Goal: Task Accomplishment & Management: Use online tool/utility

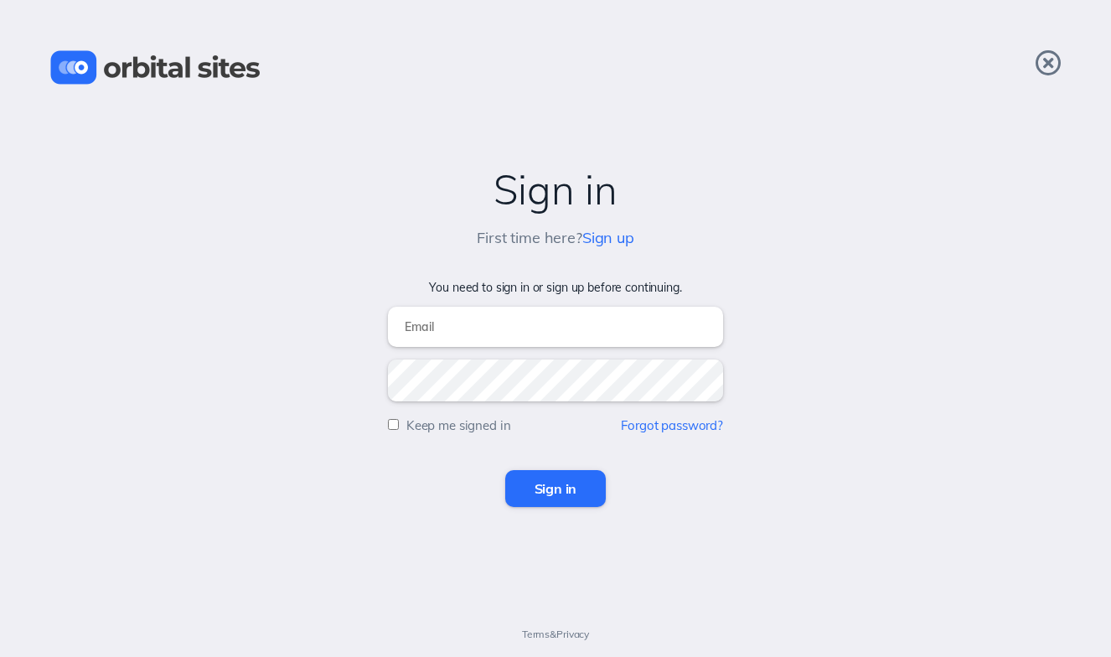
type input "[EMAIL_ADDRESS][DOMAIN_NAME]"
click at [560, 488] on input "Sign in" at bounding box center [555, 488] width 101 height 37
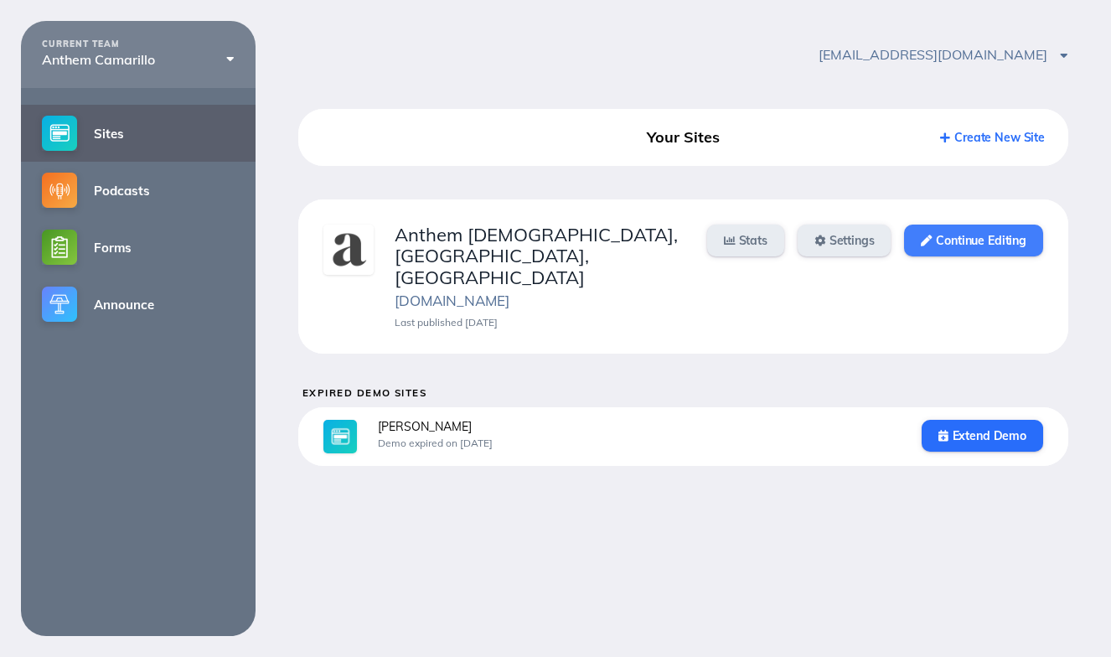
click at [1010, 240] on link "Continue Editing" at bounding box center [973, 241] width 138 height 32
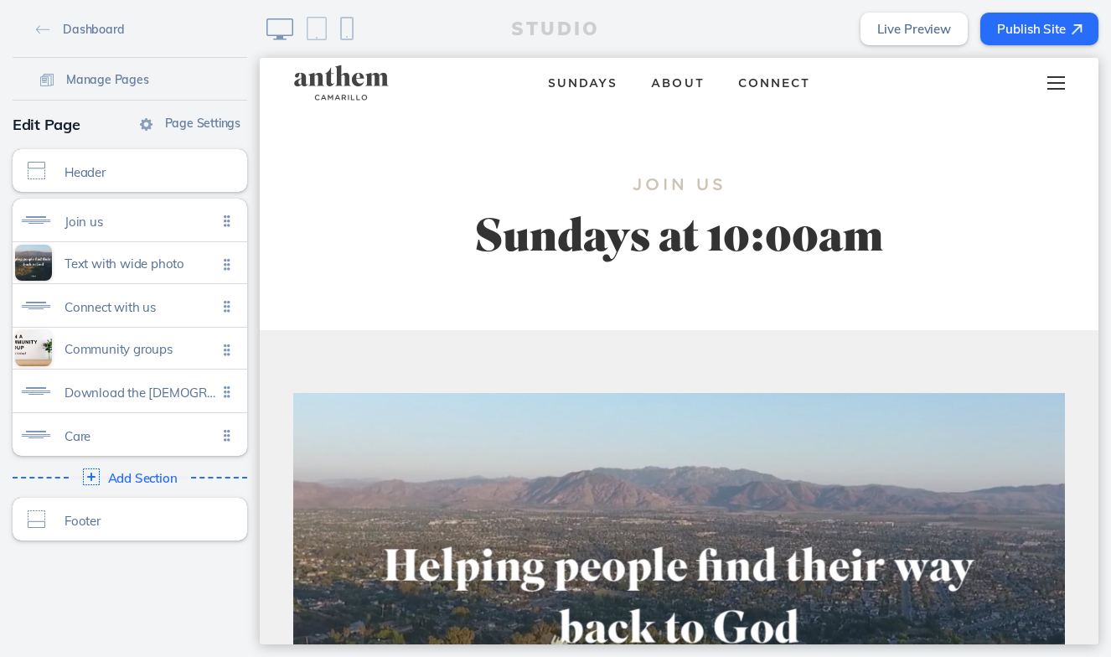
click at [1058, 90] on div at bounding box center [1056, 83] width 66 height 50
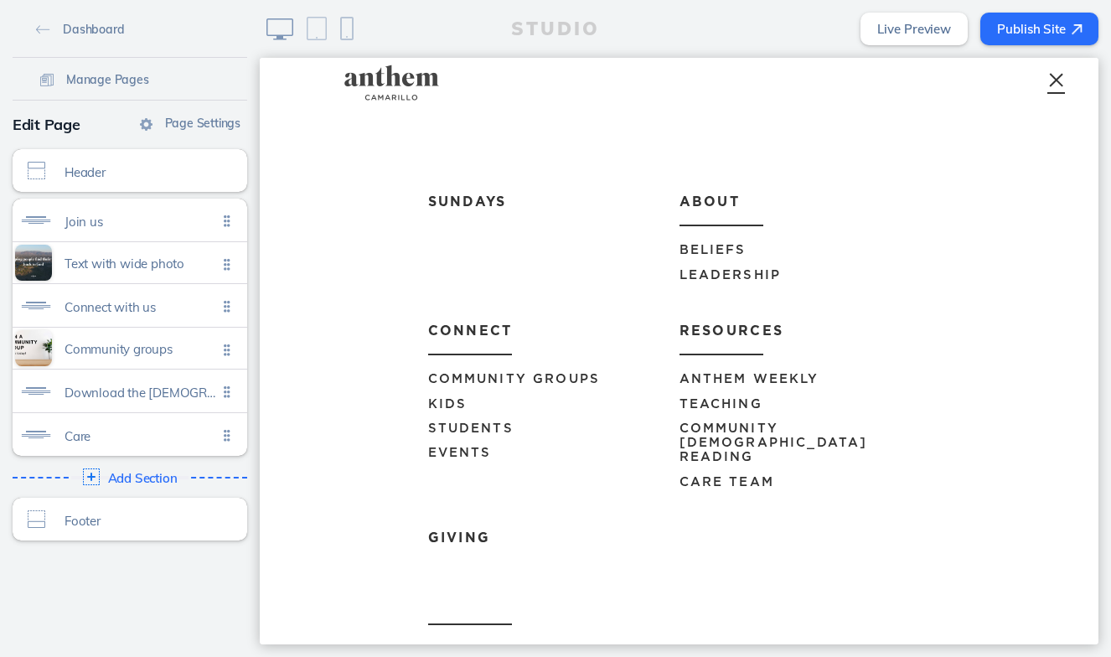
click at [466, 451] on span "Events" at bounding box center [460, 453] width 64 height 13
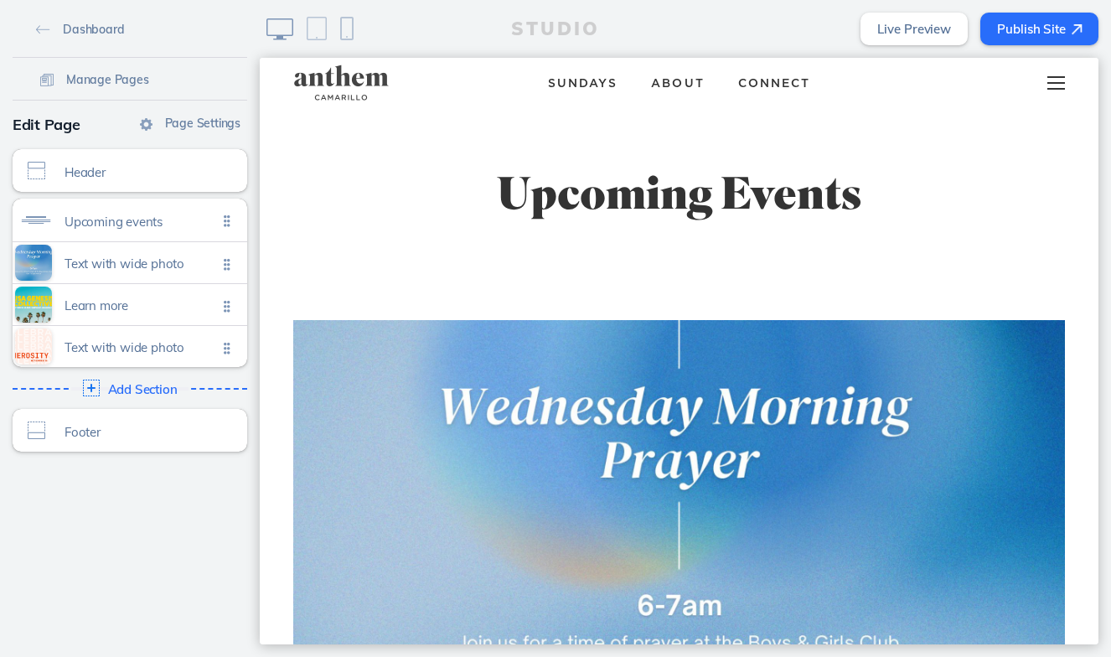
click at [1059, 85] on div at bounding box center [1056, 83] width 66 height 50
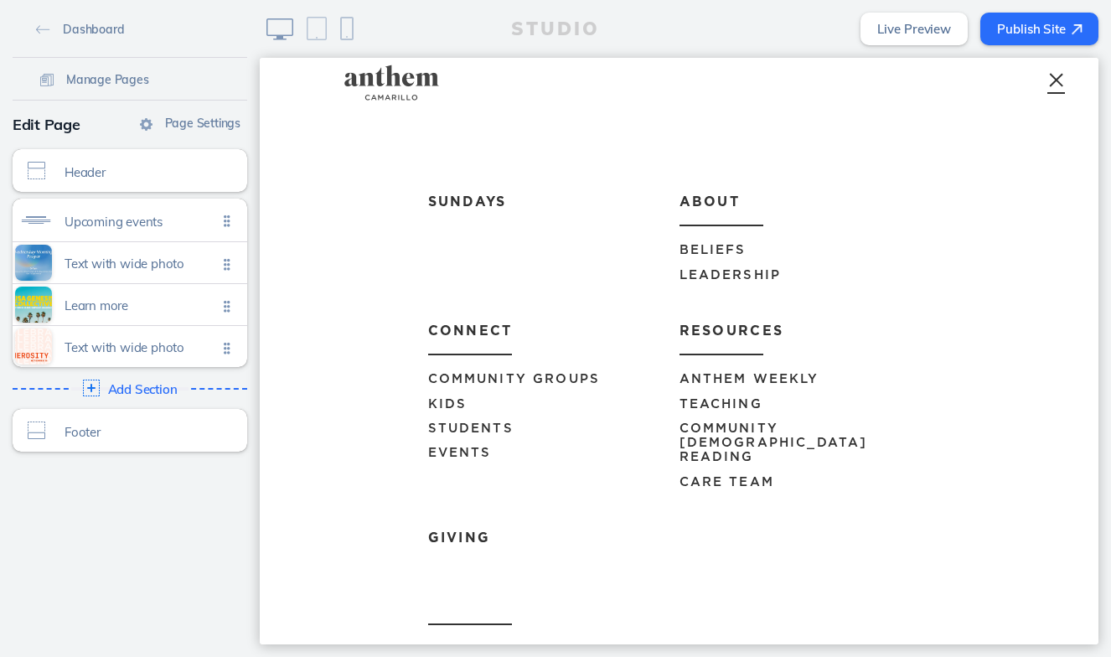
click at [757, 374] on span "Anthem Weekly" at bounding box center [750, 379] width 140 height 13
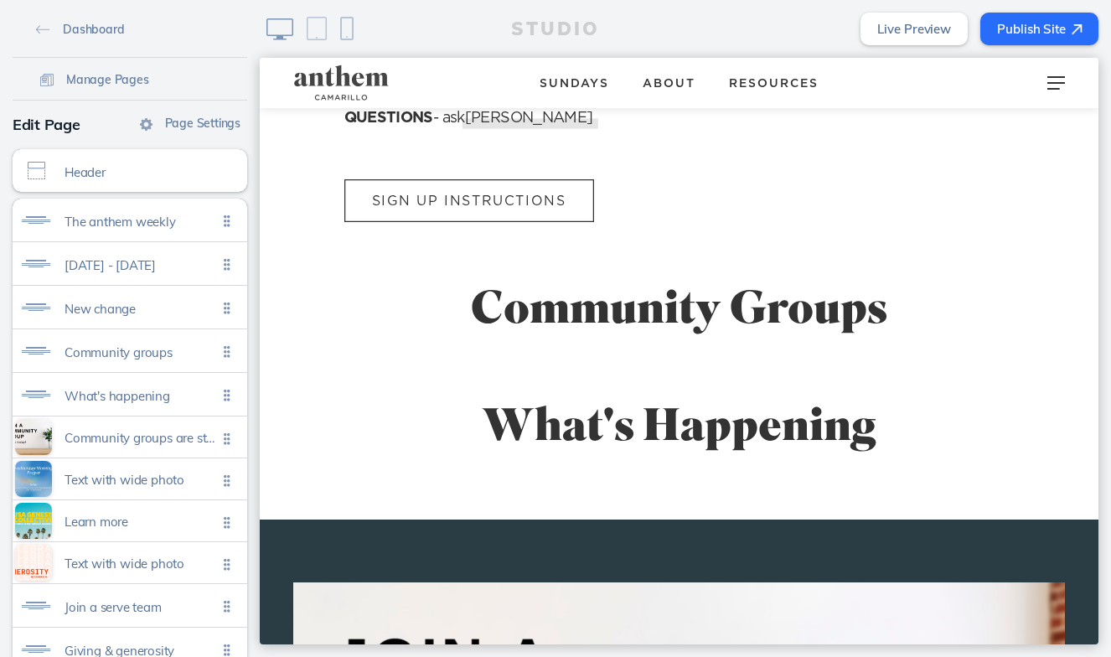
scroll to position [1177, 0]
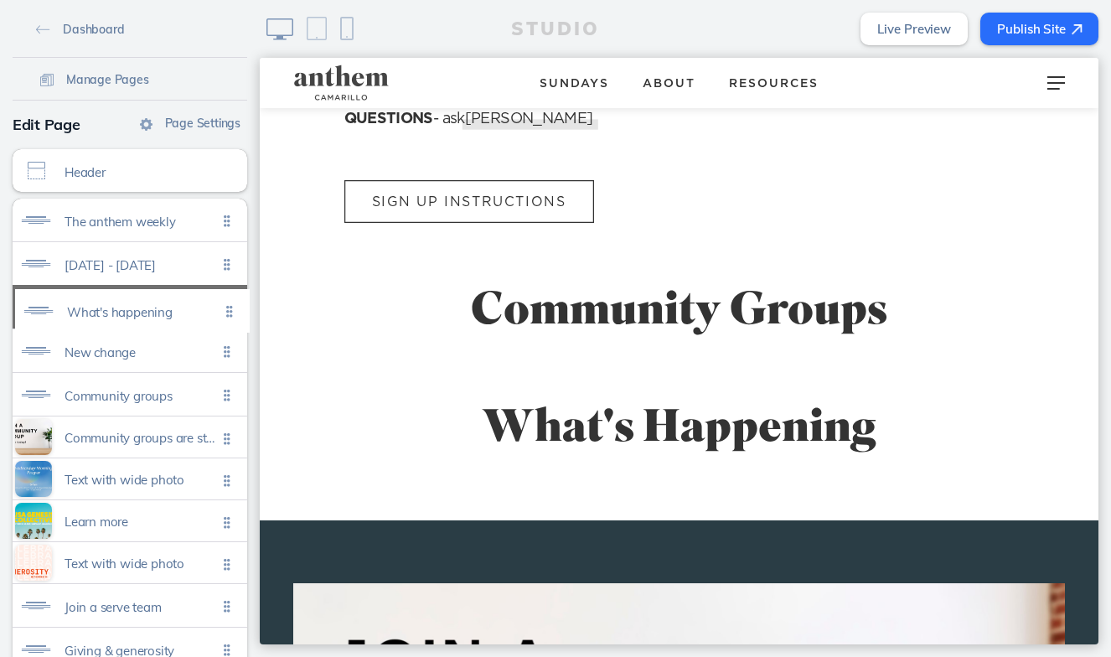
drag, startPoint x: 238, startPoint y: 386, endPoint x: 240, endPoint y: 302, distance: 83.8
click at [240, 302] on ul "The anthem weekly Click to edit [DATE] - [DATE] Click to edit New change Click …" at bounding box center [130, 456] width 235 height 515
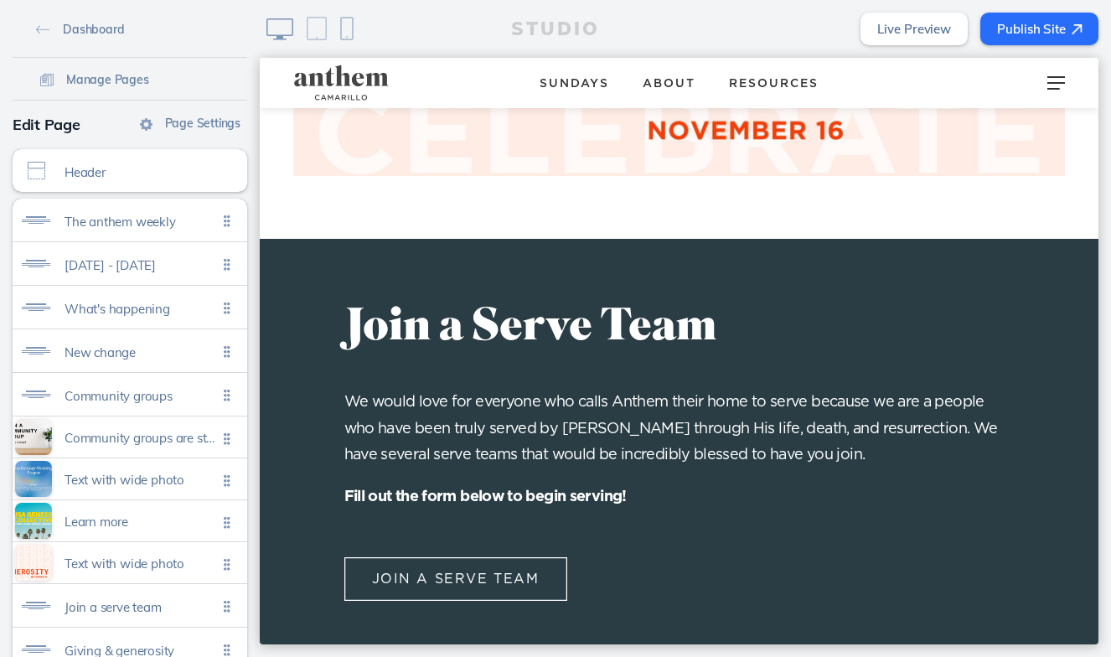
scroll to position [4178, 0]
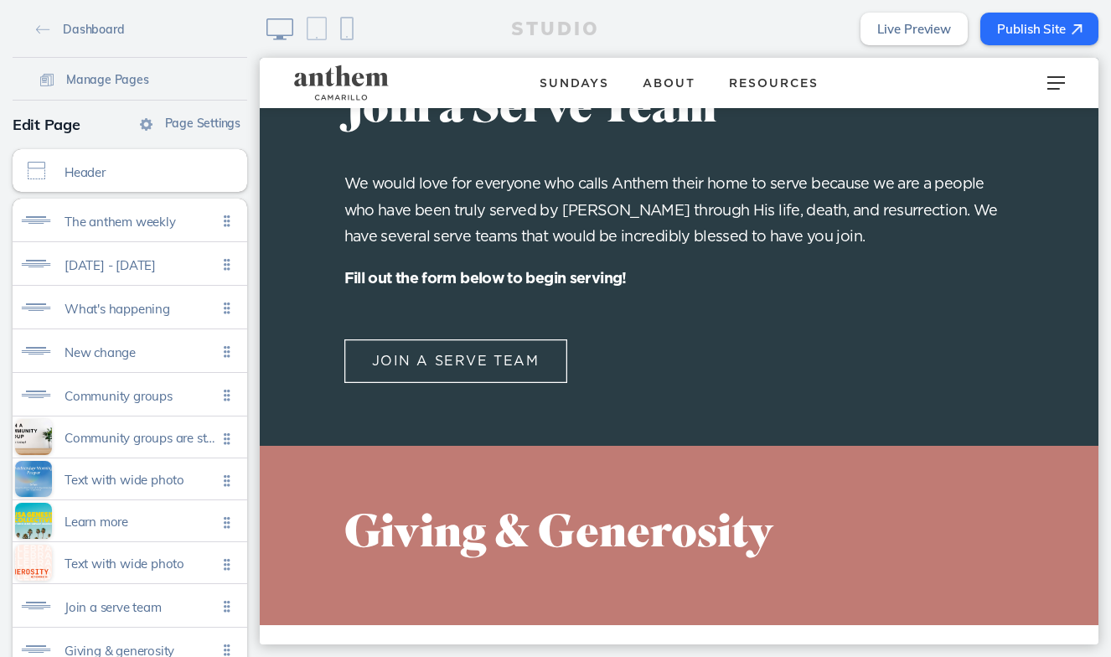
click at [1056, 17] on button "Publish Site" at bounding box center [1039, 29] width 118 height 33
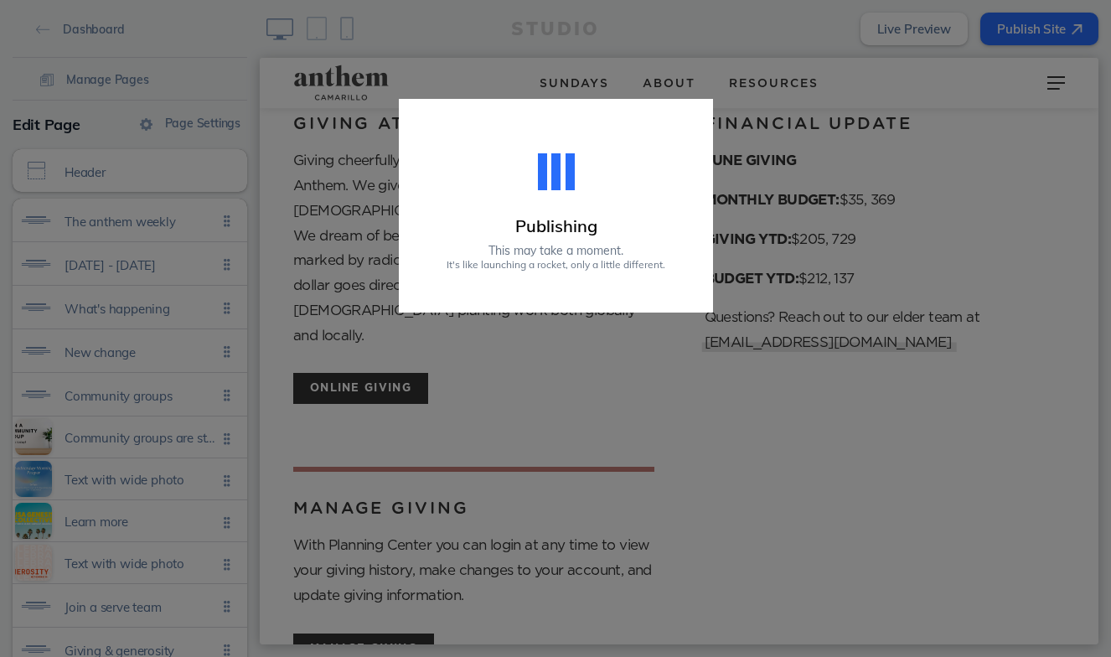
scroll to position [4789, 0]
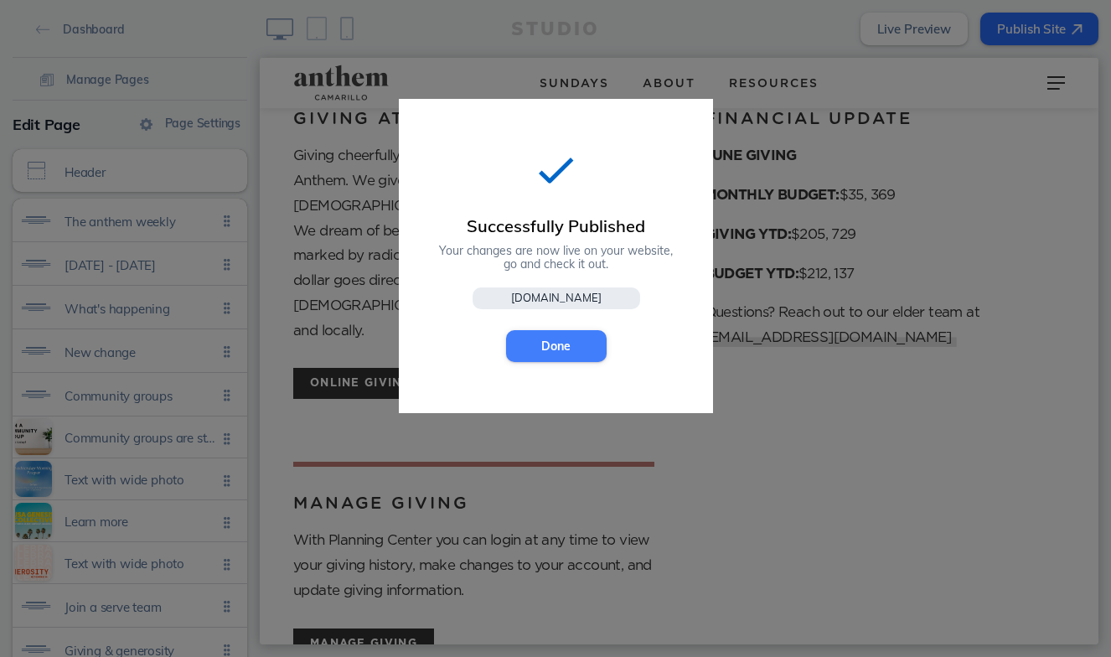
click at [570, 352] on button "Done" at bounding box center [556, 346] width 101 height 32
